Goal: Task Accomplishment & Management: Manage account settings

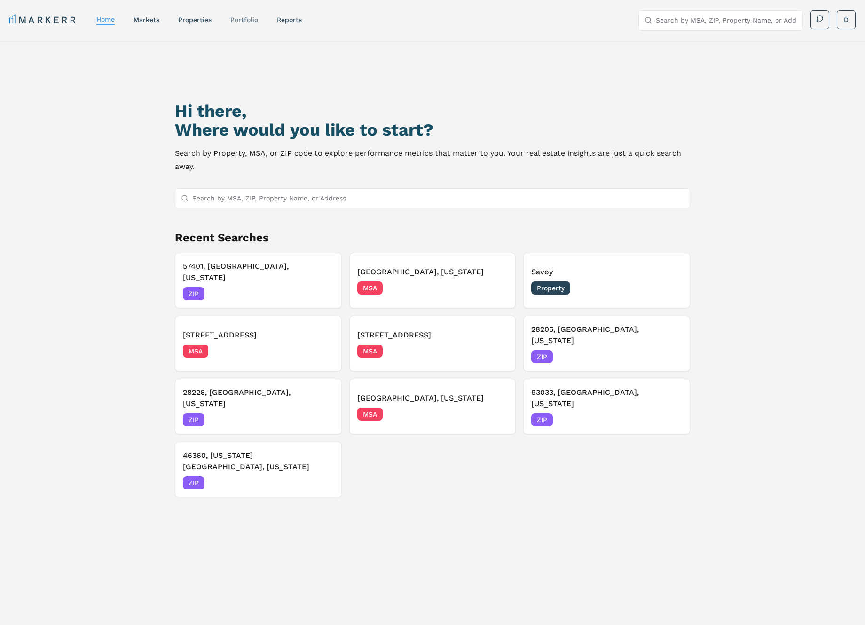
click at [249, 20] on link "Portfolio" at bounding box center [244, 20] width 28 height 8
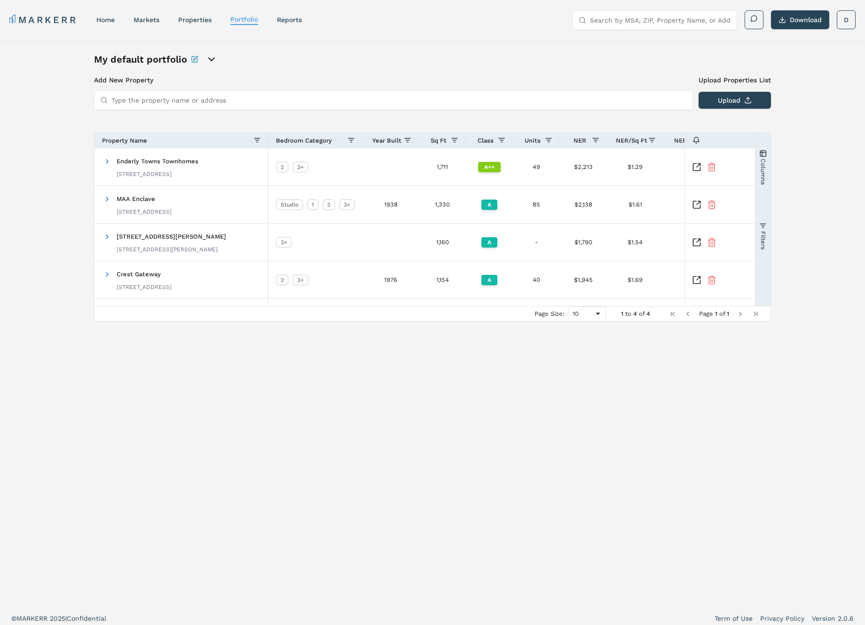
click at [217, 59] on div "My default portfolio" at bounding box center [200, 59] width 212 height 13
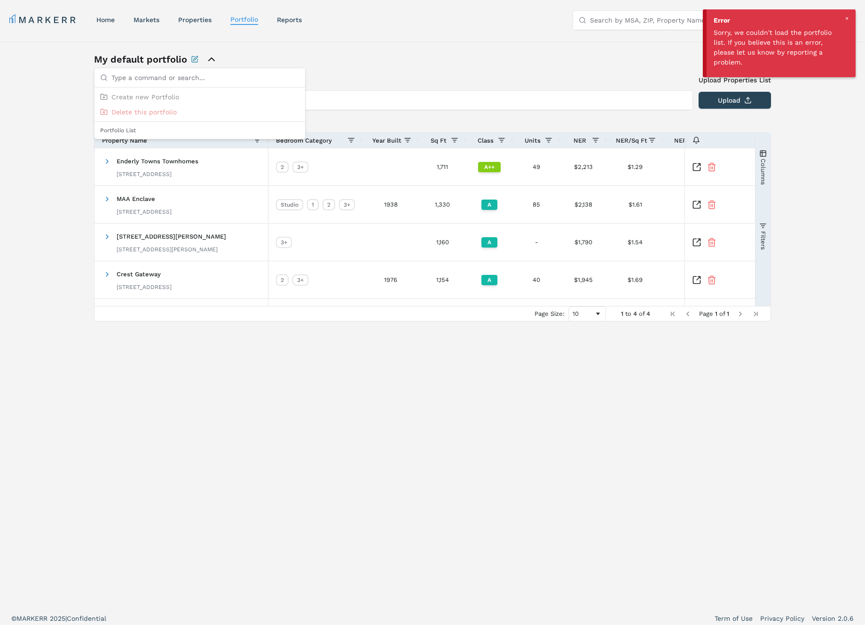
click at [213, 58] on icon "close portfolio options" at bounding box center [211, 59] width 11 height 11
click at [847, 144] on div "My default portfolio Add New Property Upload Properties List Type the property …" at bounding box center [432, 323] width 865 height 564
